Goal: Find specific page/section: Find specific page/section

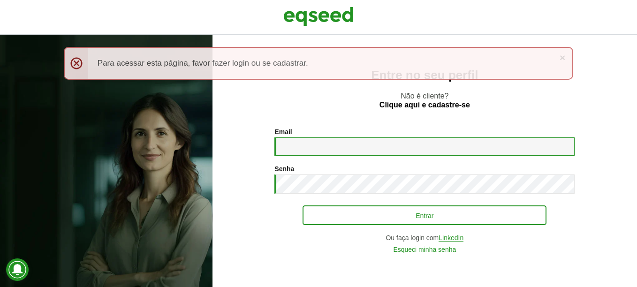
type input "**********"
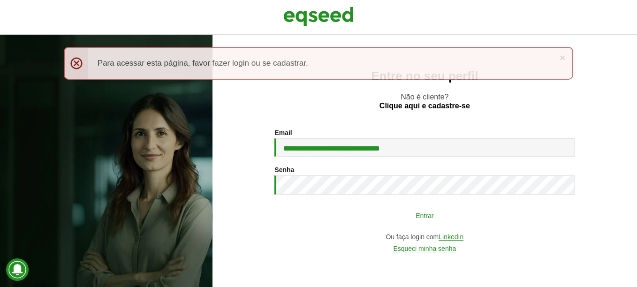
click at [406, 221] on button "Entrar" at bounding box center [425, 215] width 244 height 18
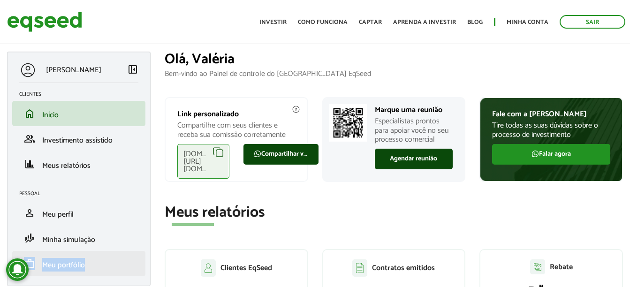
drag, startPoint x: 0, startPoint y: 261, endPoint x: 72, endPoint y: 274, distance: 73.4
click at [72, 274] on aside "[PERSON_NAME] left_panel_close Clientes home Início group Investimento assistid…" at bounding box center [79, 174] width 158 height 244
drag, startPoint x: 72, startPoint y: 274, endPoint x: 72, endPoint y: 267, distance: 6.1
click at [72, 267] on span "Meu portfólio" at bounding box center [63, 265] width 43 height 13
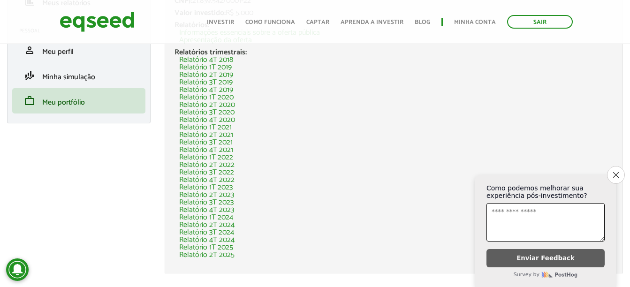
scroll to position [161, 0]
click at [612, 165] on button "Close survey" at bounding box center [616, 175] width 20 height 20
